Goal: Transaction & Acquisition: Purchase product/service

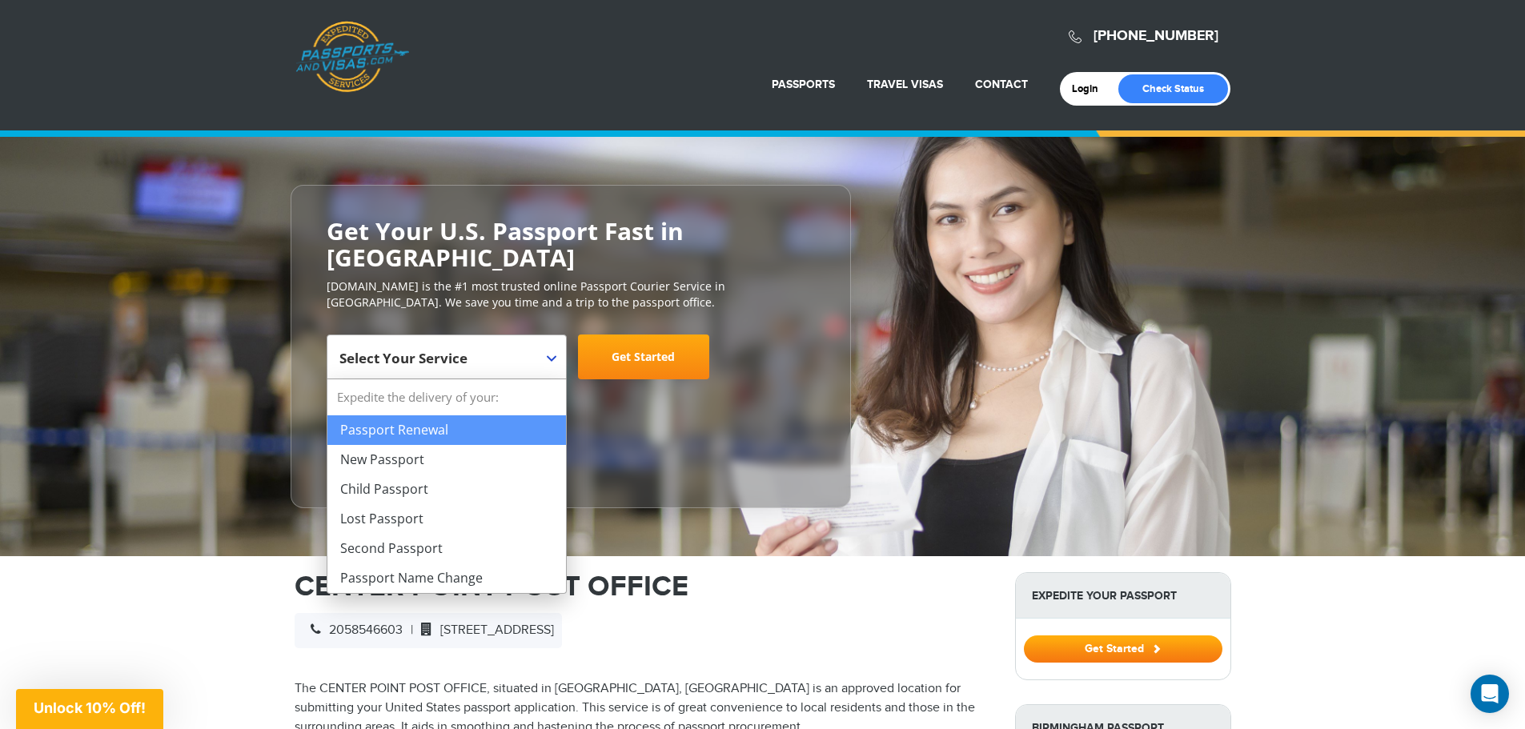
click at [499, 359] on span "Select Your Service" at bounding box center [444, 363] width 211 height 45
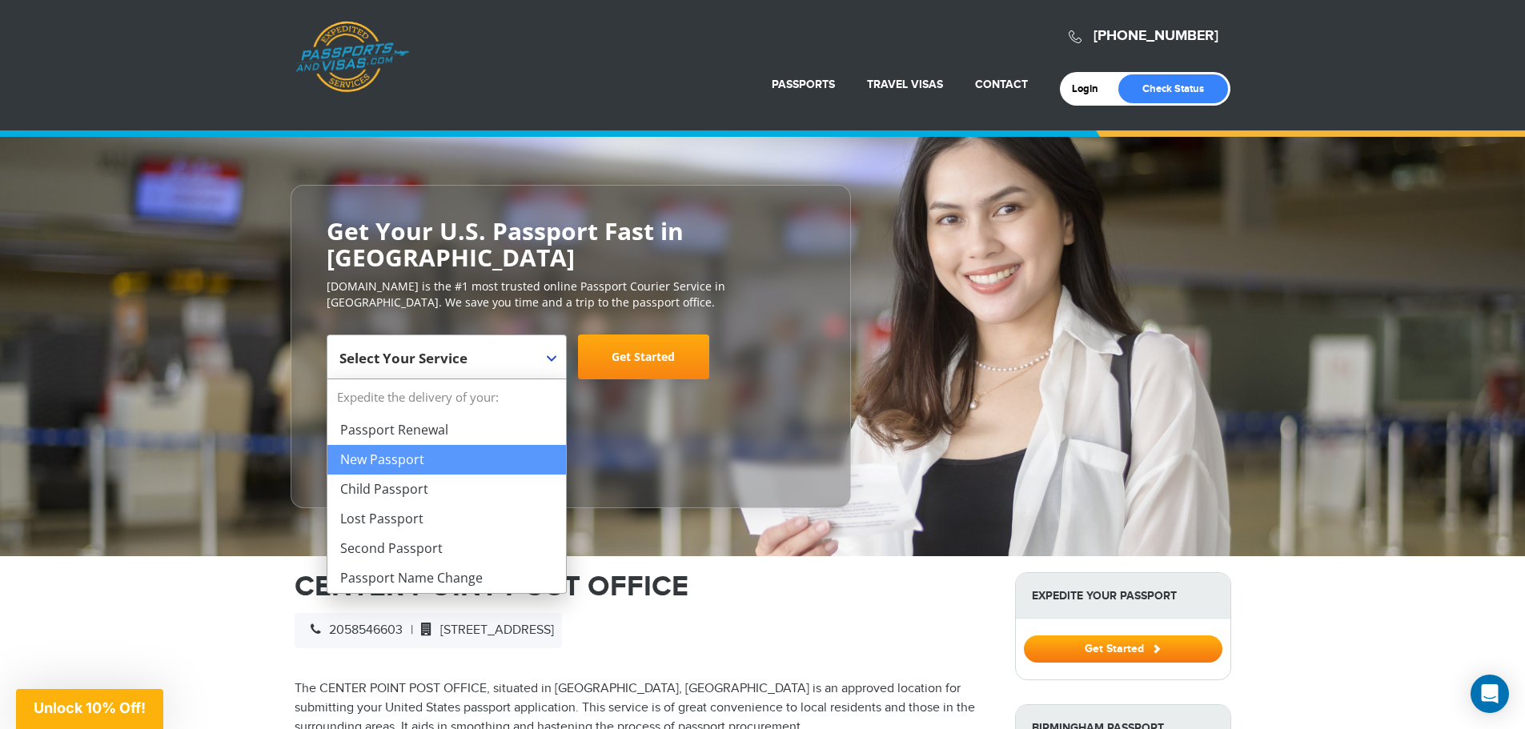
select select "**********"
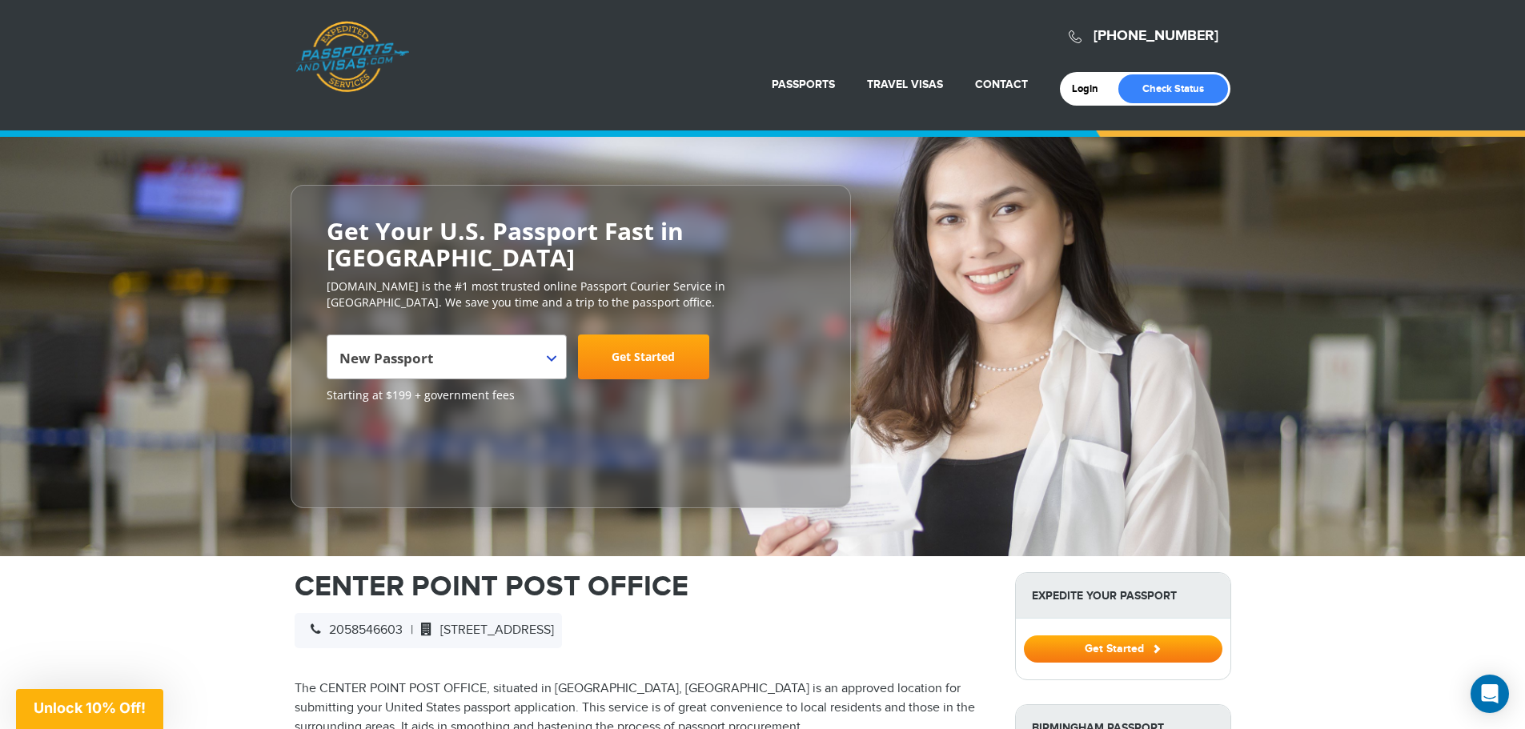
click at [632, 359] on link "Get Started" at bounding box center [643, 357] width 131 height 45
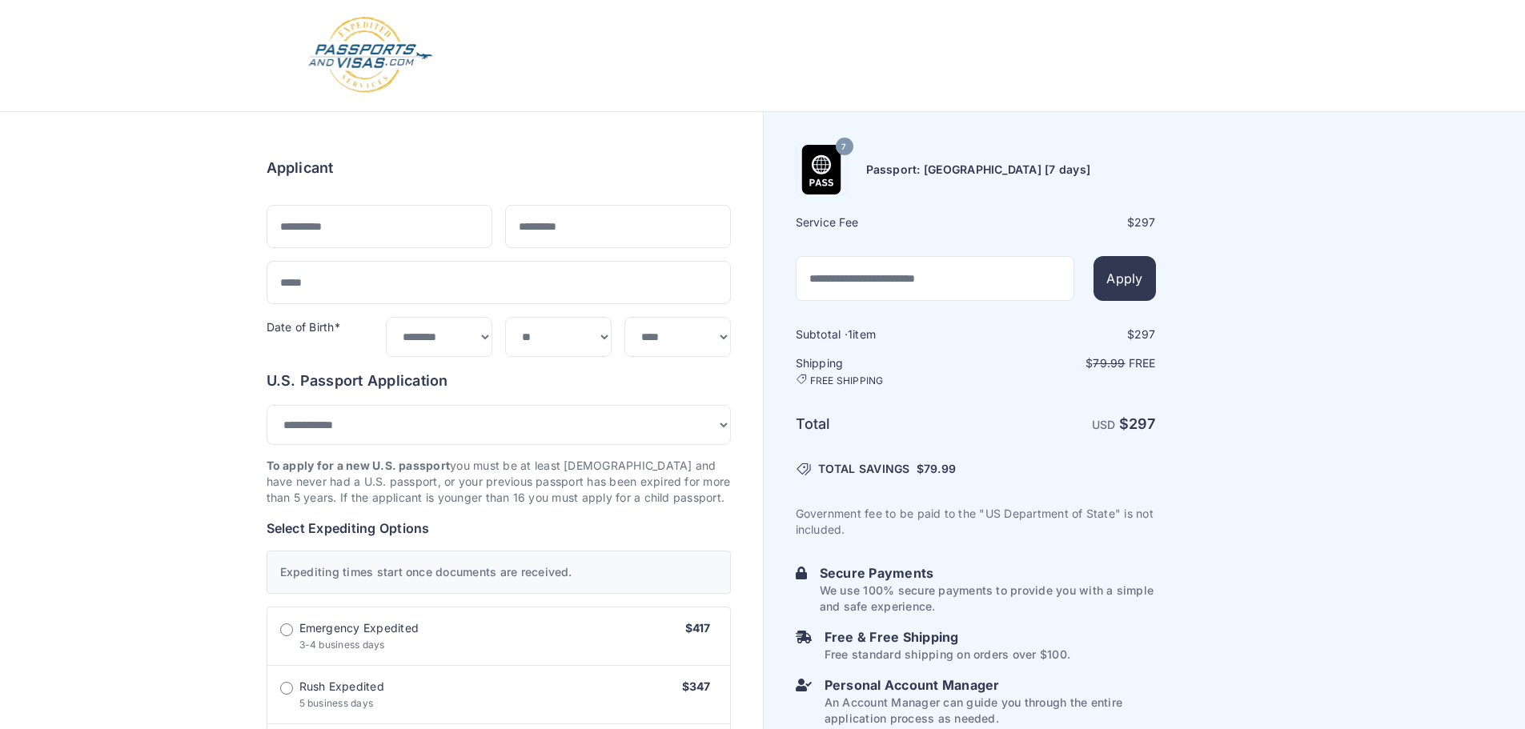
select select "***"
